Goal: Complete application form: Complete application form

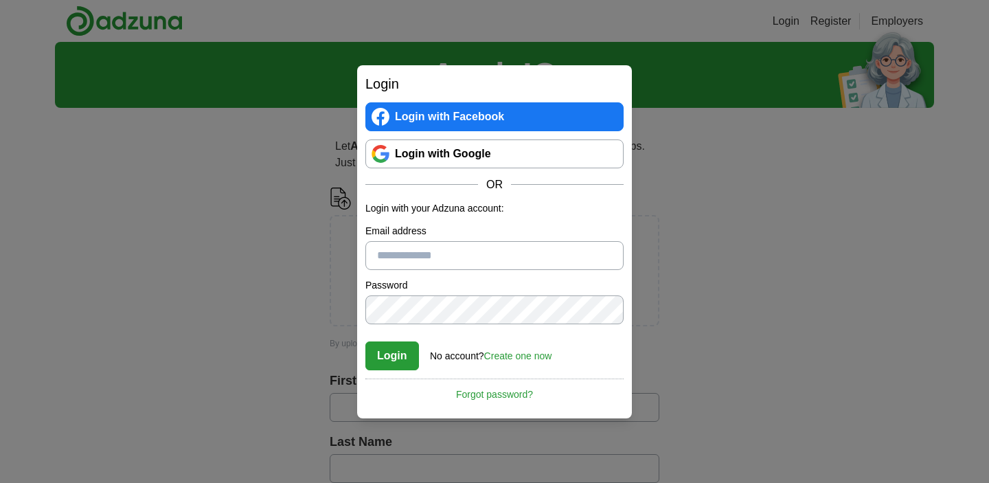
click at [531, 354] on link "Create one now" at bounding box center [518, 355] width 68 height 11
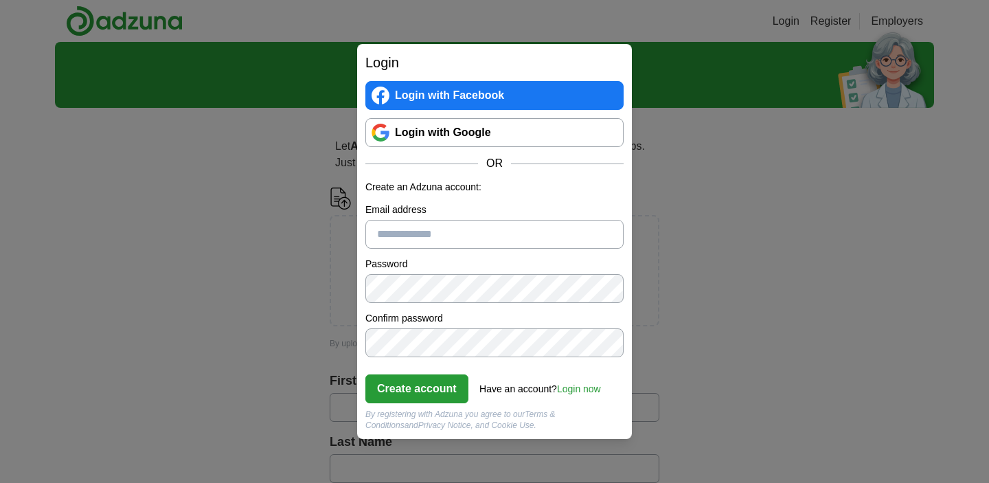
click at [427, 232] on input "Email address" at bounding box center [494, 234] width 258 height 29
type input "**********"
click at [361, 321] on div "**********" at bounding box center [494, 241] width 275 height 395
click at [365, 274] on div at bounding box center [365, 274] width 0 height 0
click at [433, 391] on button "Create account" at bounding box center [416, 388] width 103 height 29
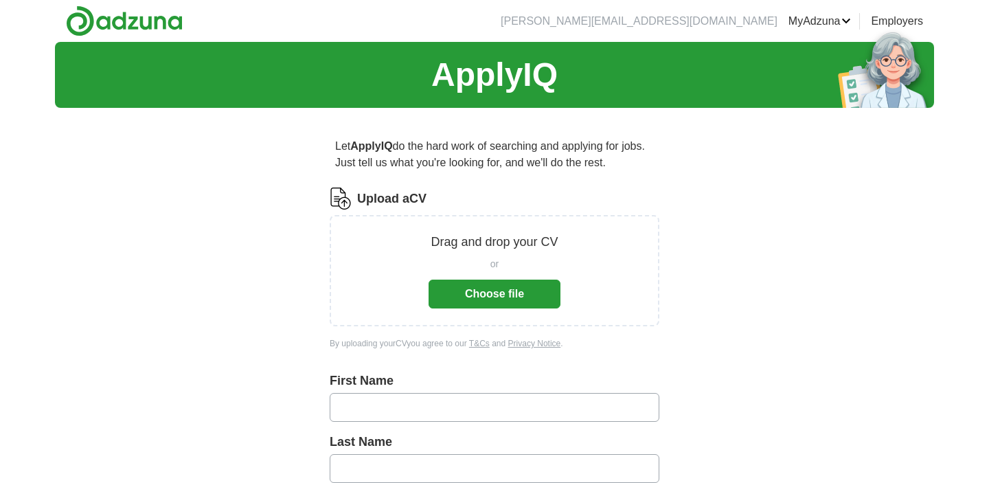
click at [511, 291] on button "Choose file" at bounding box center [495, 294] width 132 height 29
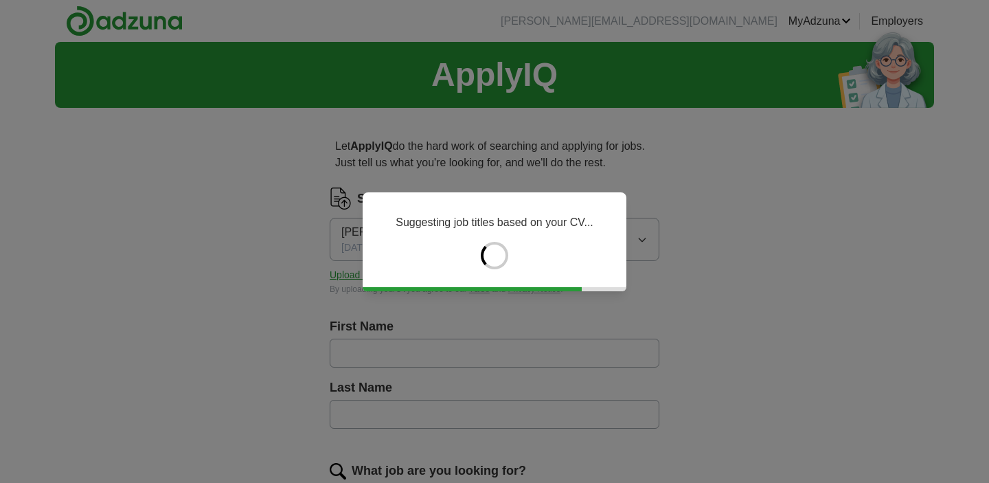
type input "******"
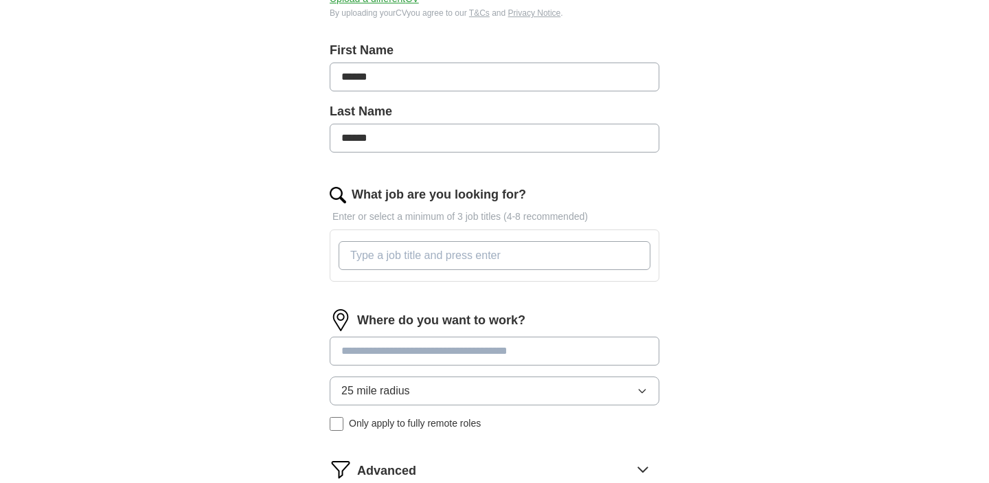
scroll to position [285, 0]
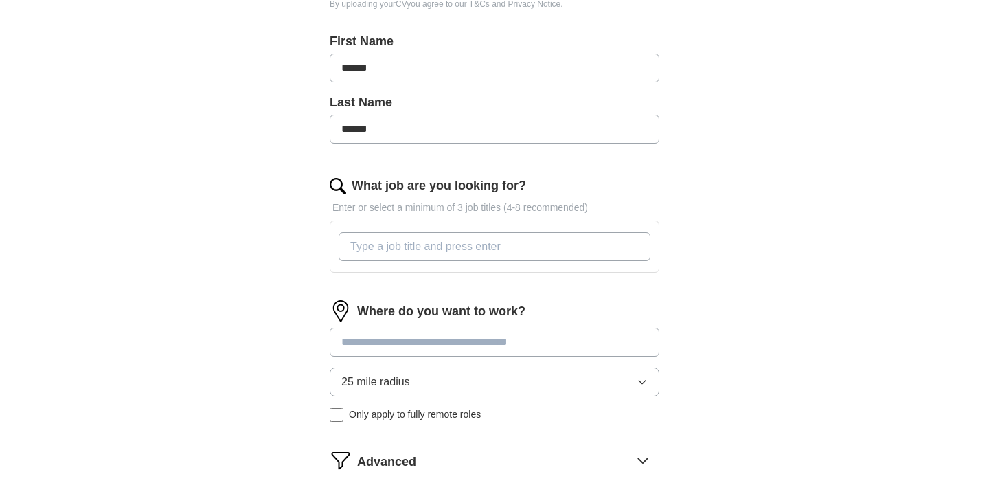
click at [431, 247] on input "What job are you looking for?" at bounding box center [495, 246] width 312 height 29
click at [528, 342] on div "Where do you want to work? 25 mile radius Only apply to fully remote roles" at bounding box center [495, 366] width 330 height 133
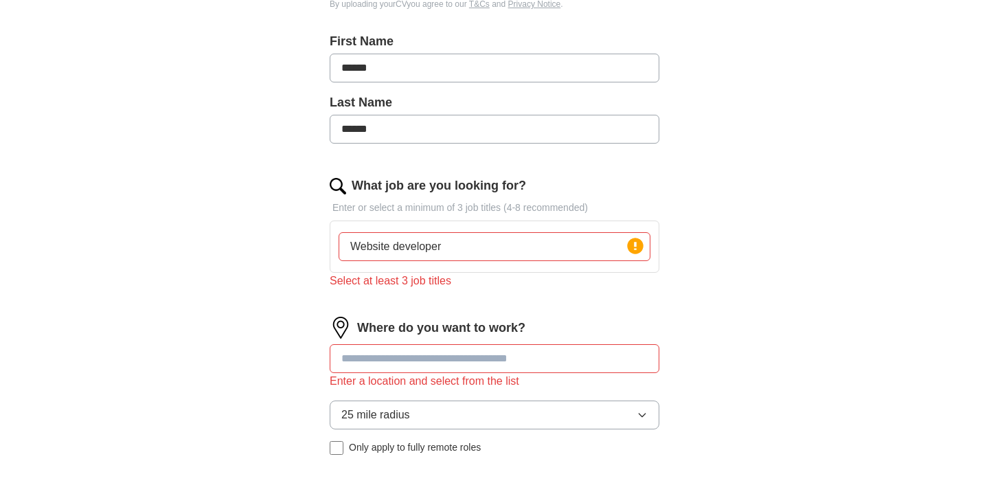
click at [460, 249] on input "Website developer" at bounding box center [495, 246] width 312 height 29
type input "Website developer, frontend developer,"
click at [800, 238] on div "ApplyIQ Let ApplyIQ do the hard work of searching and applying for jobs. Just t…" at bounding box center [494, 180] width 879 height 846
click at [569, 234] on div "Press return to add title" at bounding box center [596, 225] width 111 height 20
click at [567, 244] on input "Website developer, frontend developer," at bounding box center [495, 246] width 312 height 29
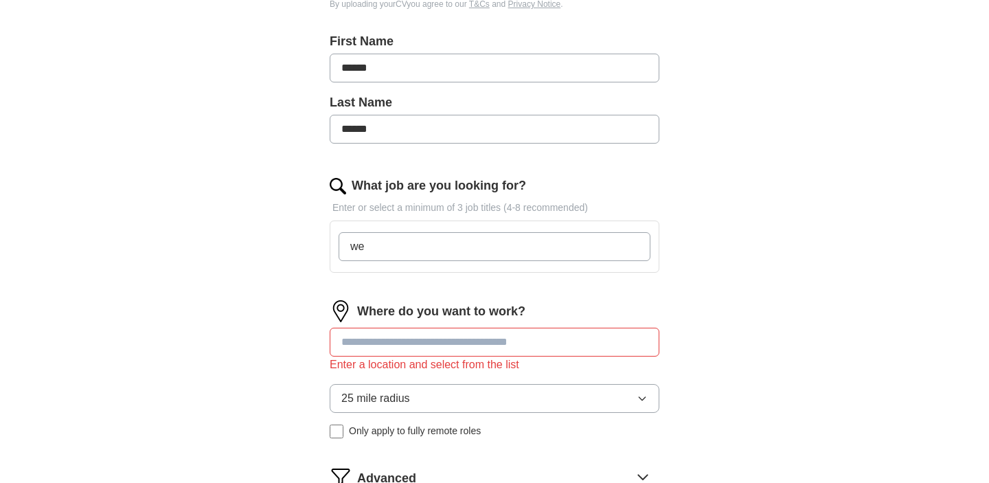
type input "w"
type input "engin"
click at [585, 341] on div "Where do you want to work? Enter a location and select from the list 25 mile ra…" at bounding box center [495, 374] width 330 height 149
click at [508, 233] on input "What job are you looking for?" at bounding box center [495, 246] width 312 height 29
type input "website developer"
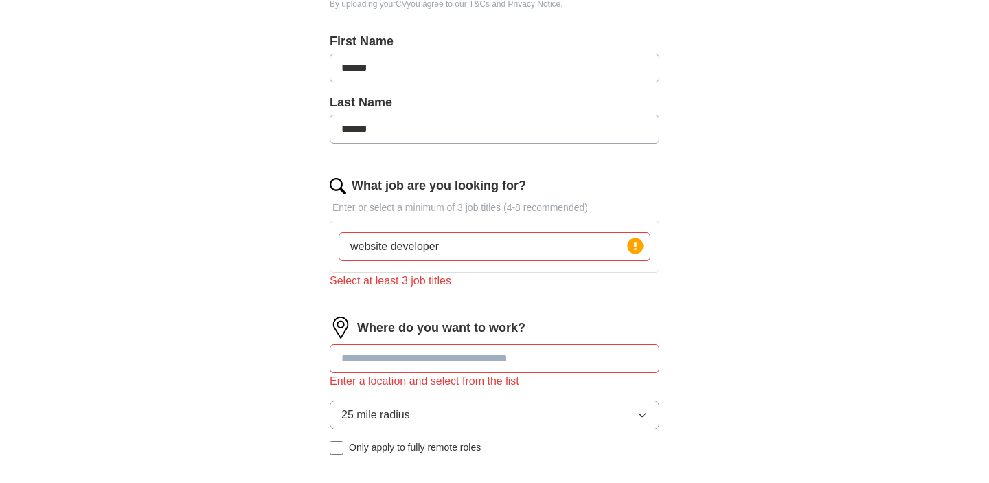
click at [475, 345] on input at bounding box center [495, 358] width 330 height 29
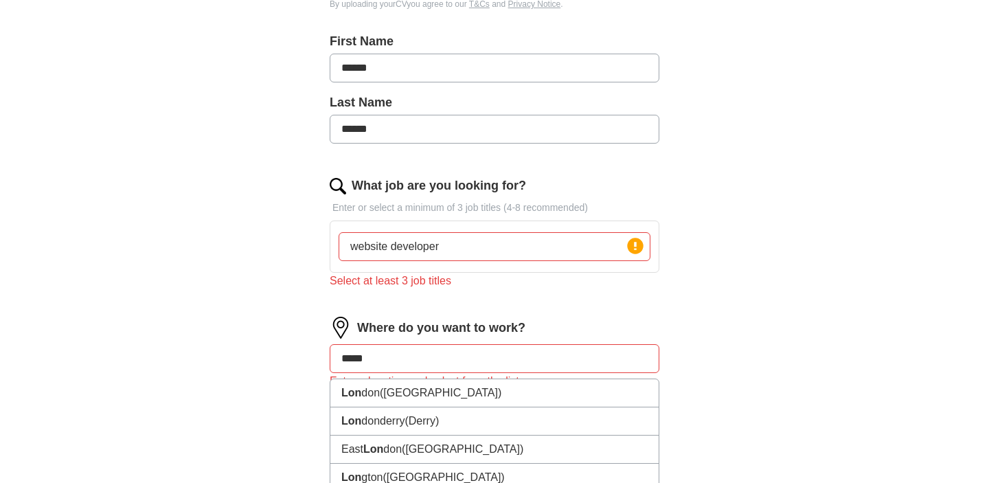
type input "******"
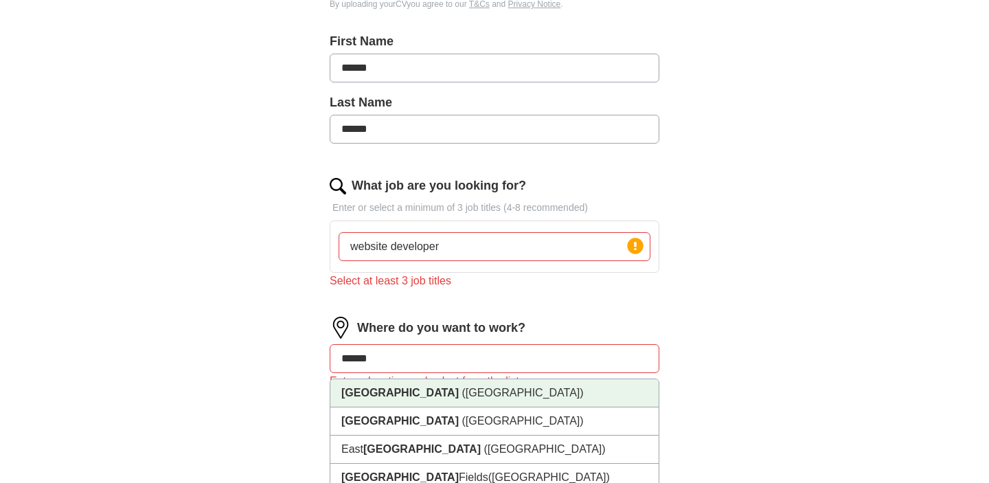
click at [469, 389] on li "London (UK)" at bounding box center [494, 393] width 328 height 28
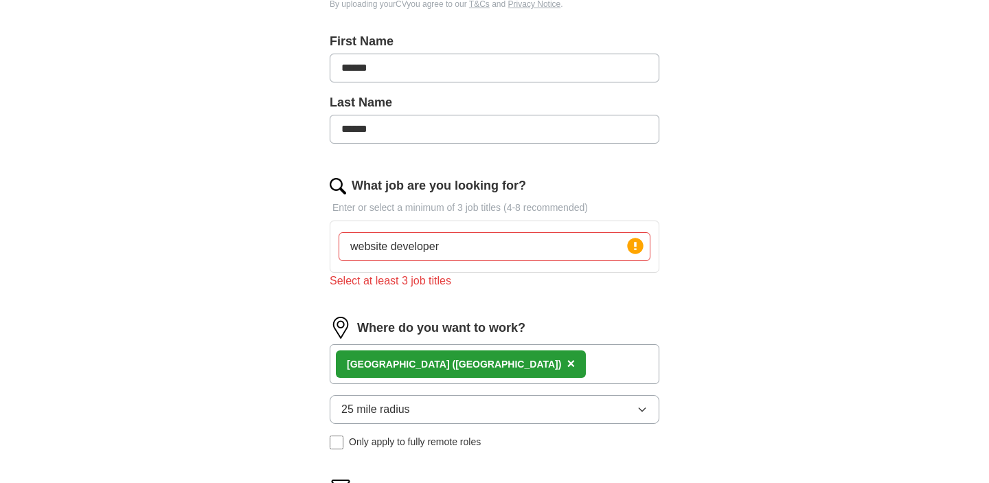
click at [795, 294] on div "ApplyIQ Let ApplyIQ do the hard work of searching and applying for jobs. Just t…" at bounding box center [494, 177] width 879 height 841
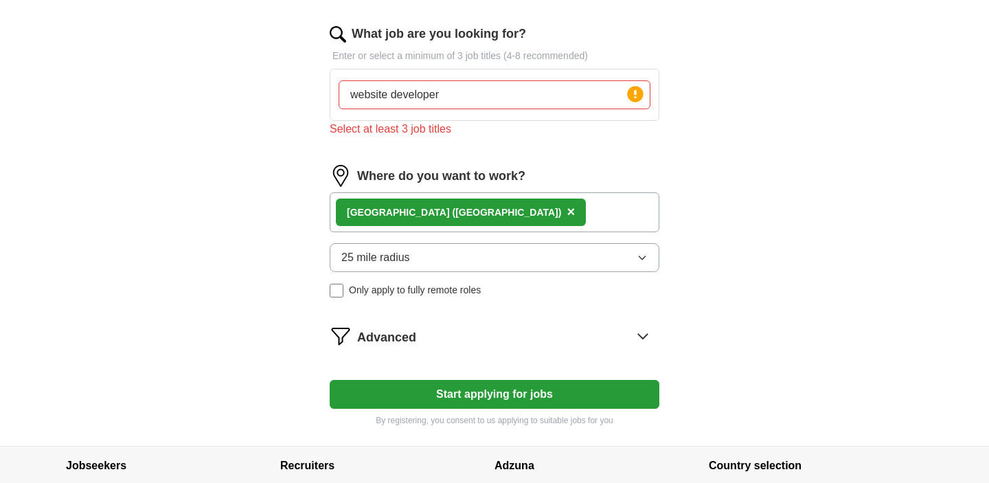
scroll to position [471, 0]
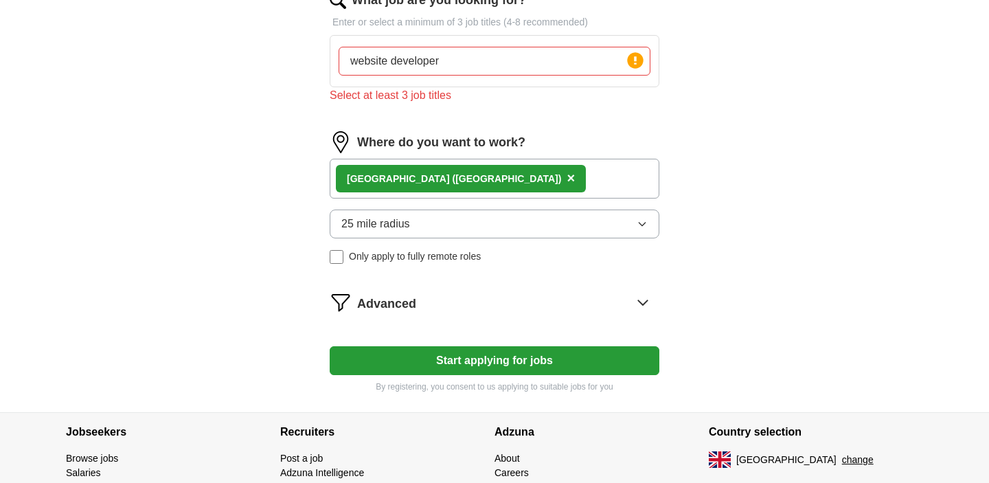
click at [447, 63] on input "website developer" at bounding box center [495, 61] width 312 height 29
type input "website developer, frontend developer, senior website developer"
click at [486, 301] on div "Advanced" at bounding box center [508, 302] width 302 height 22
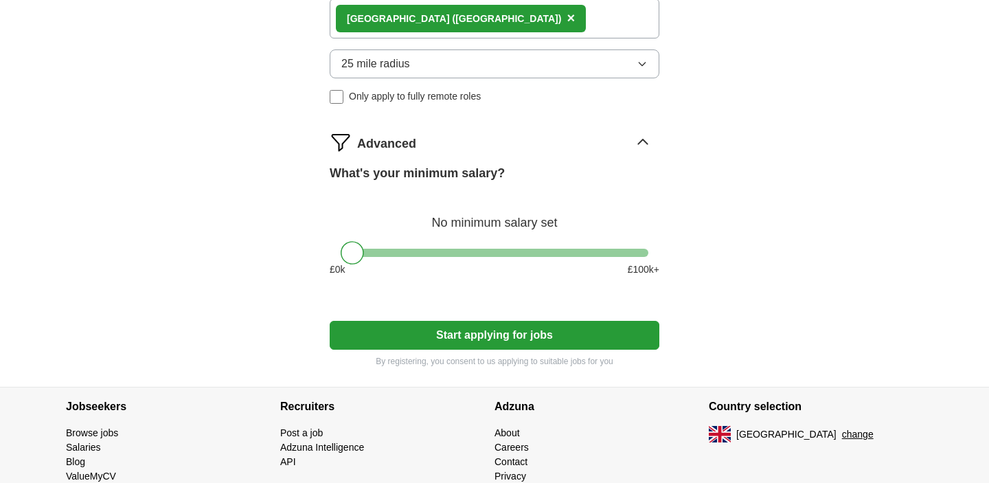
scroll to position [633, 0]
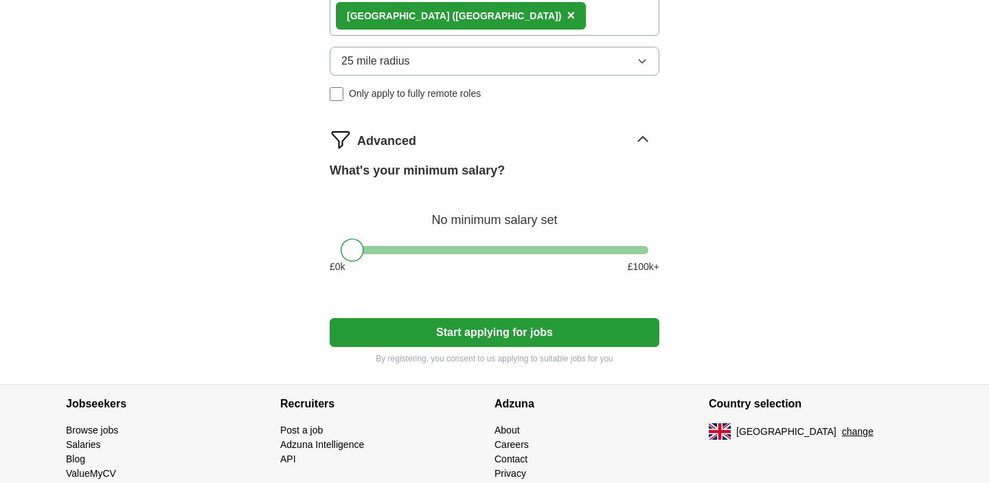
click at [643, 248] on div at bounding box center [495, 250] width 308 height 8
drag, startPoint x: 645, startPoint y: 249, endPoint x: 455, endPoint y: 247, distance: 190.3
click at [455, 247] on div at bounding box center [447, 249] width 23 height 23
click at [481, 335] on button "Start applying for jobs" at bounding box center [495, 332] width 330 height 29
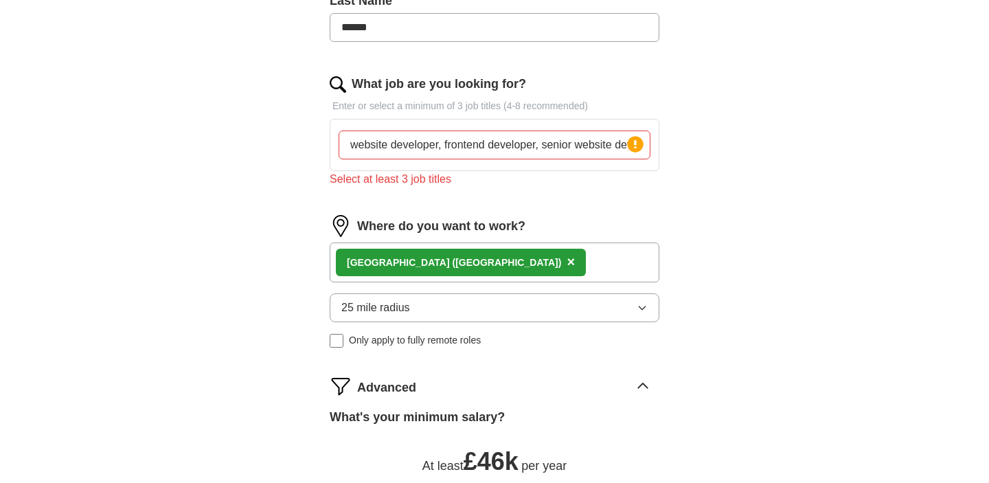
scroll to position [322, 0]
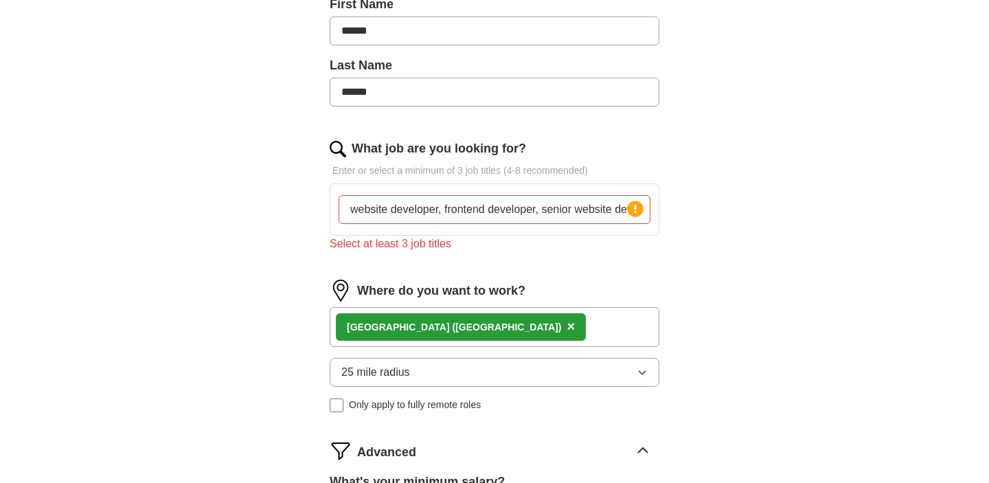
click at [504, 208] on input "website developer, frontend developer, senior website developer" at bounding box center [495, 209] width 312 height 29
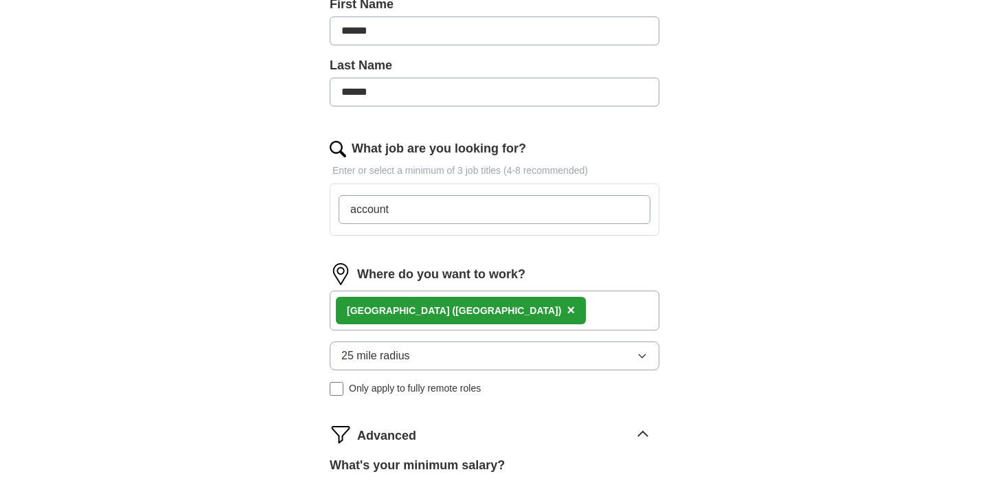
click at [490, 214] on input "account" at bounding box center [495, 209] width 312 height 29
type input "account"
click at [688, 188] on div "Let ApplyIQ do the hard work of searching and applying for jobs. Just tell us w…" at bounding box center [495, 269] width 440 height 944
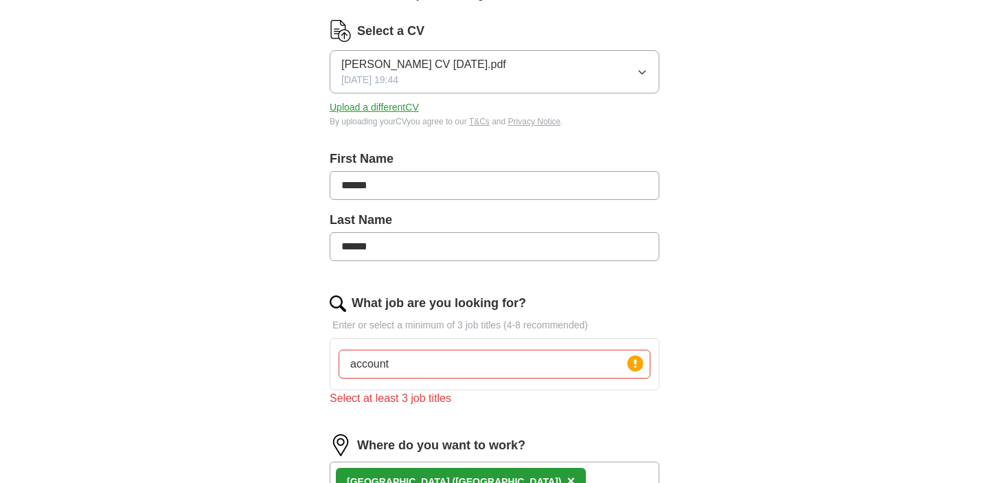
scroll to position [126, 0]
